Goal: Navigation & Orientation: Find specific page/section

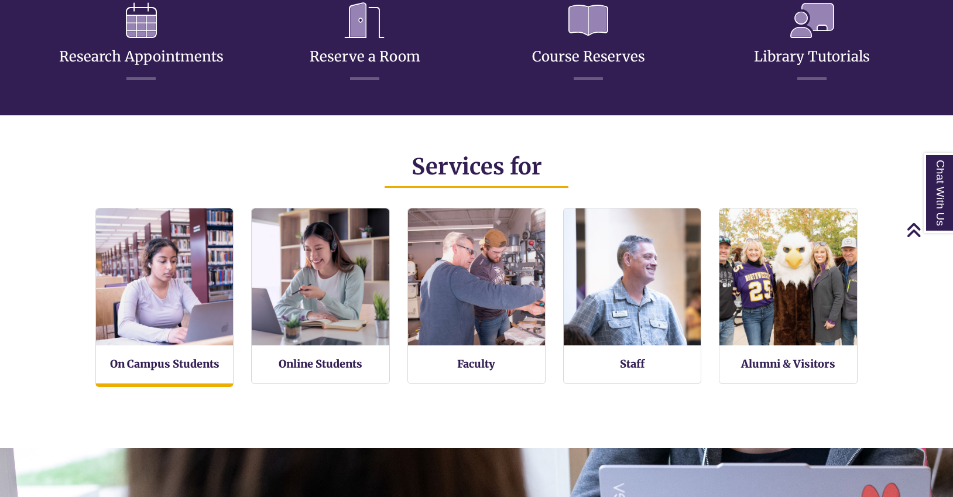
scroll to position [6, 6]
click at [197, 371] on h3 "On Campus Students" at bounding box center [164, 363] width 137 height 13
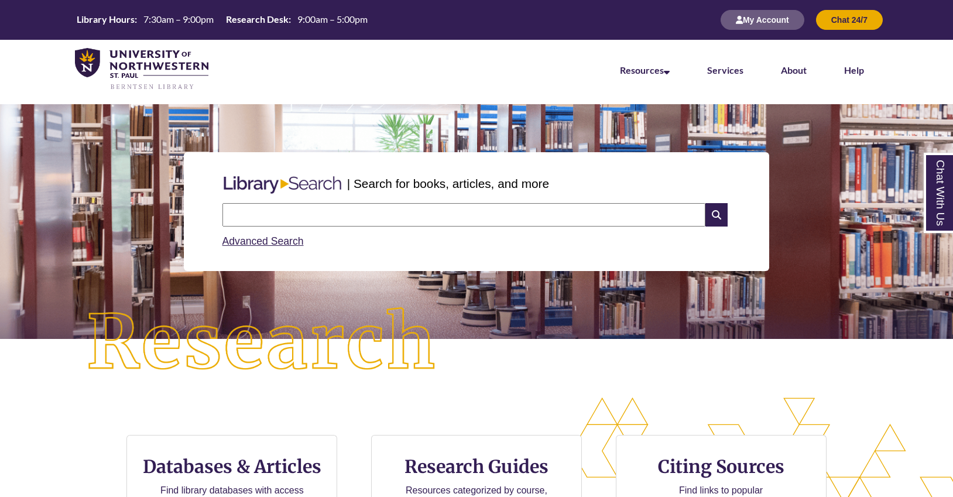
click at [360, 213] on input "text" at bounding box center [464, 214] width 483 height 23
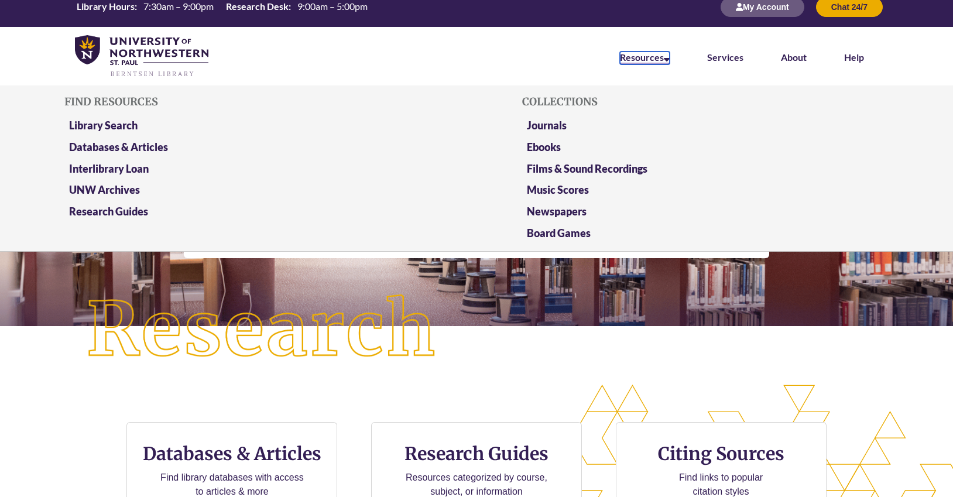
click at [638, 55] on link "Resources" at bounding box center [645, 58] width 50 height 13
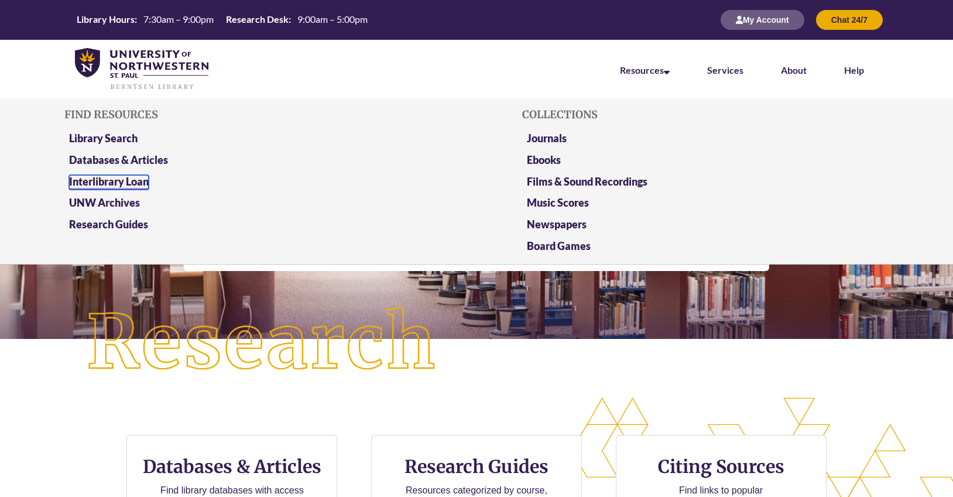
click at [130, 183] on link "Interlibrary Loan" at bounding box center [109, 182] width 80 height 15
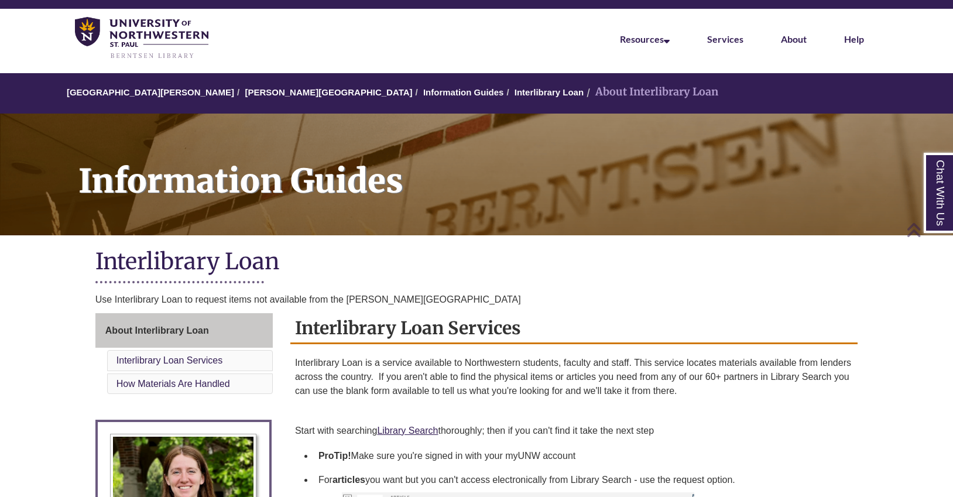
scroll to position [28, 0]
